Goal: Transaction & Acquisition: Download file/media

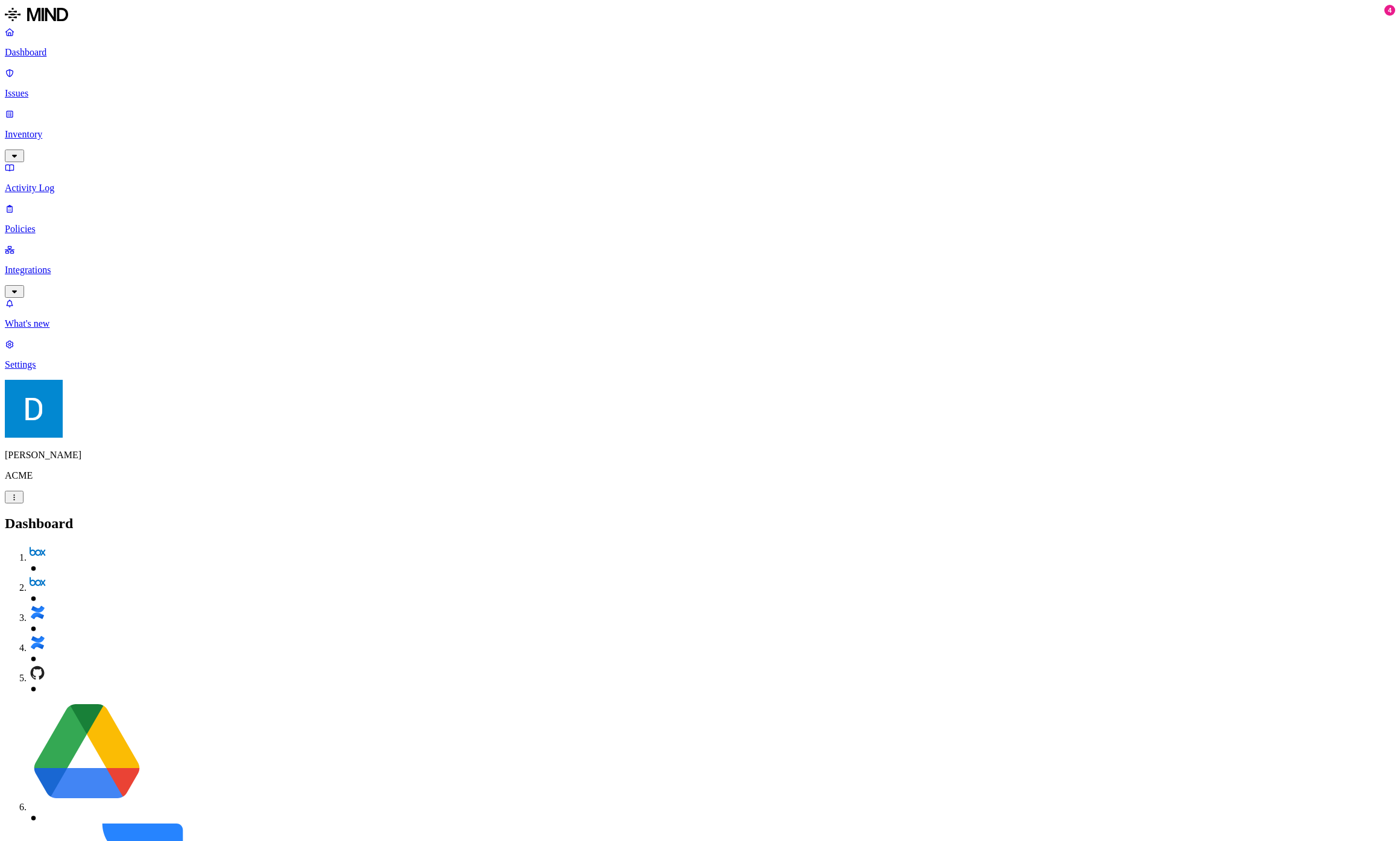
click at [75, 265] on p "Integrations" at bounding box center [699, 270] width 1390 height 11
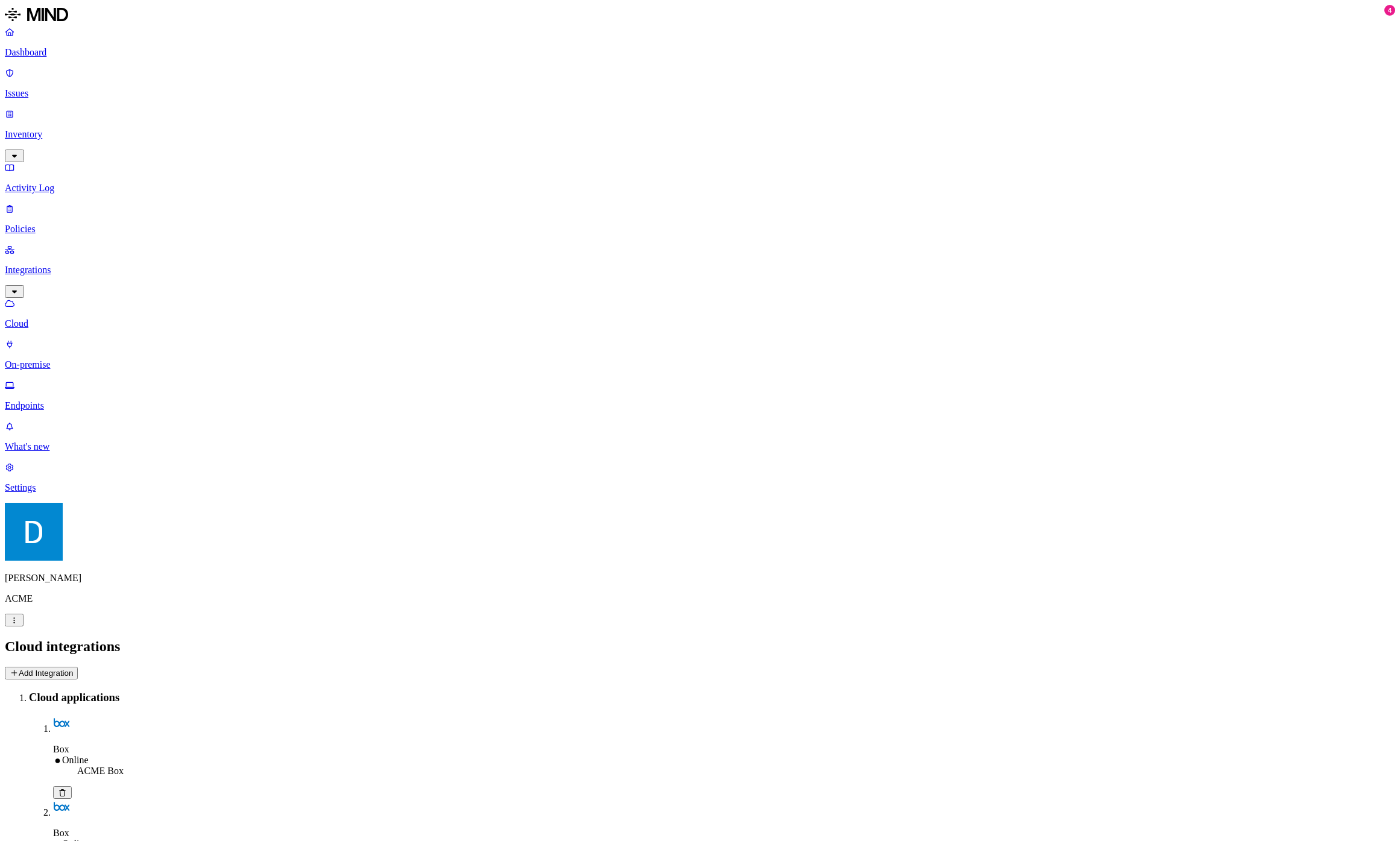
click at [76, 400] on p "Endpoints" at bounding box center [699, 406] width 1390 height 11
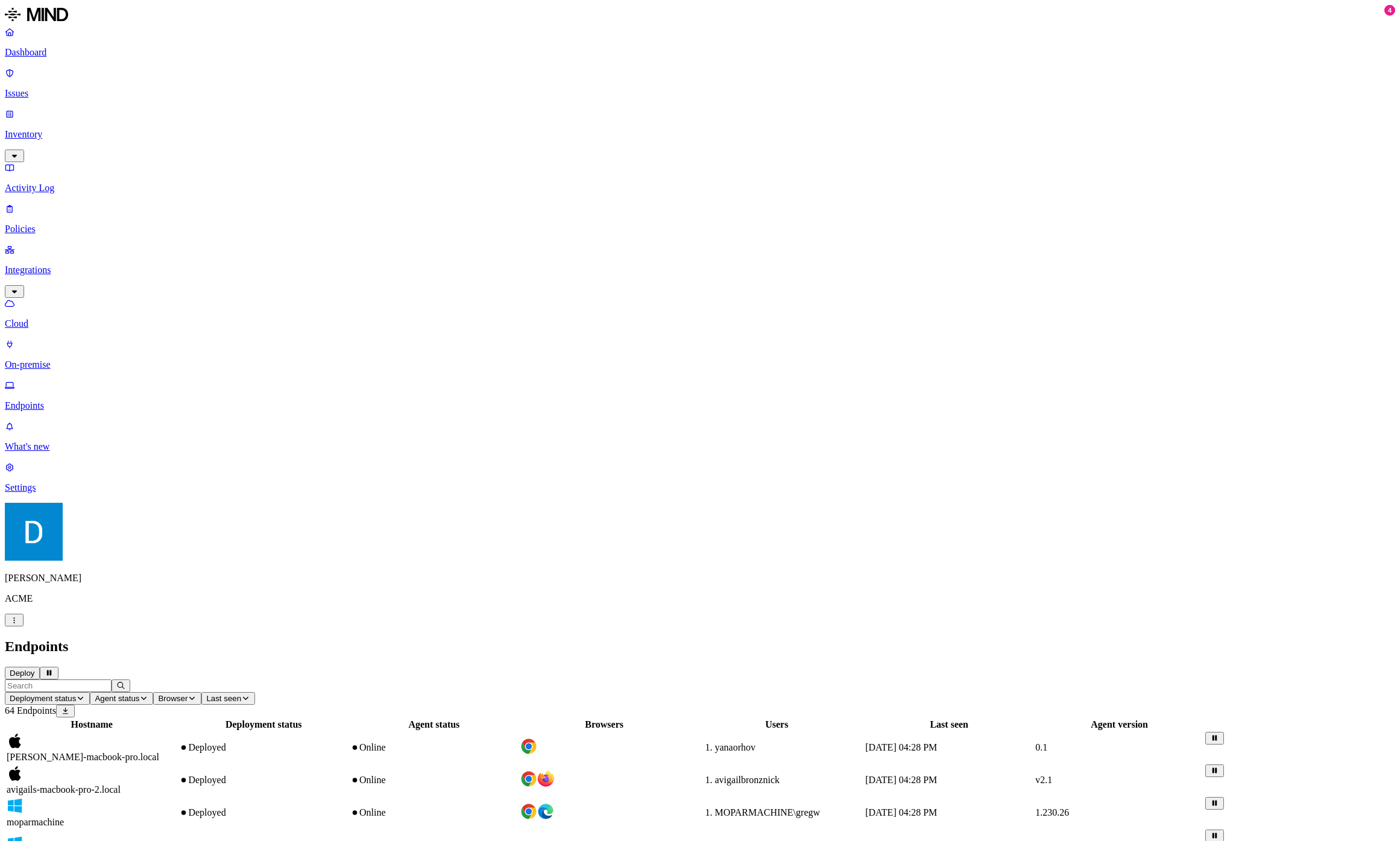
click at [40, 667] on button "Deploy" at bounding box center [22, 673] width 35 height 13
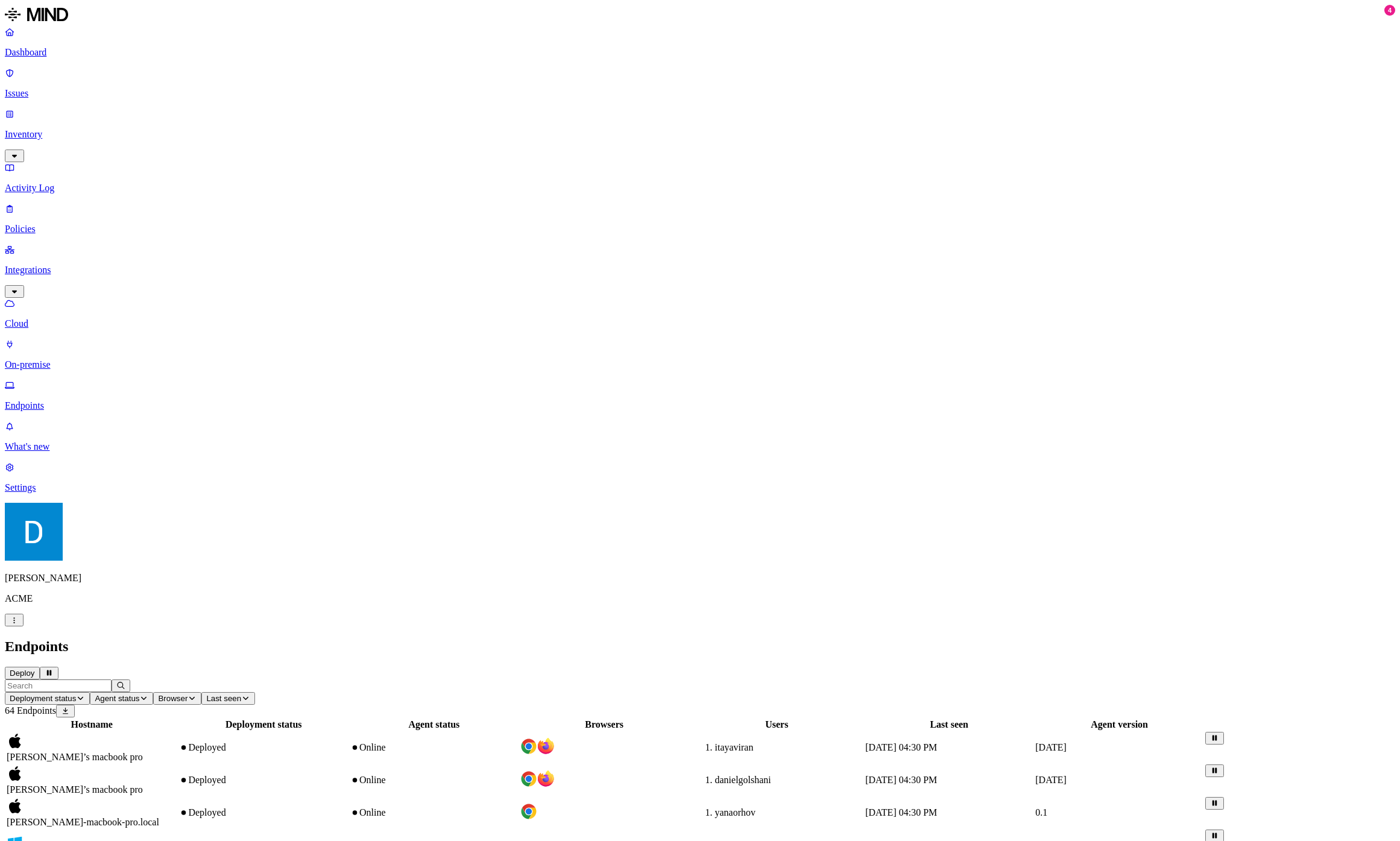
click at [40, 667] on button "Deploy" at bounding box center [22, 673] width 35 height 13
